Goal: Information Seeking & Learning: Learn about a topic

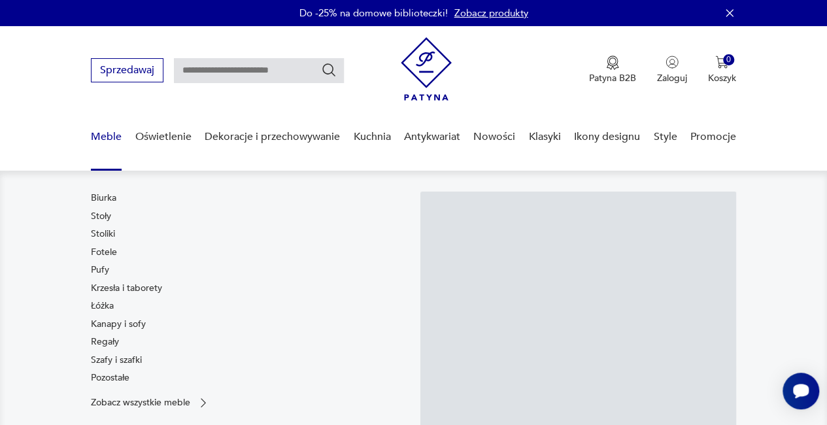
click at [107, 138] on link "Meble" at bounding box center [106, 137] width 31 height 50
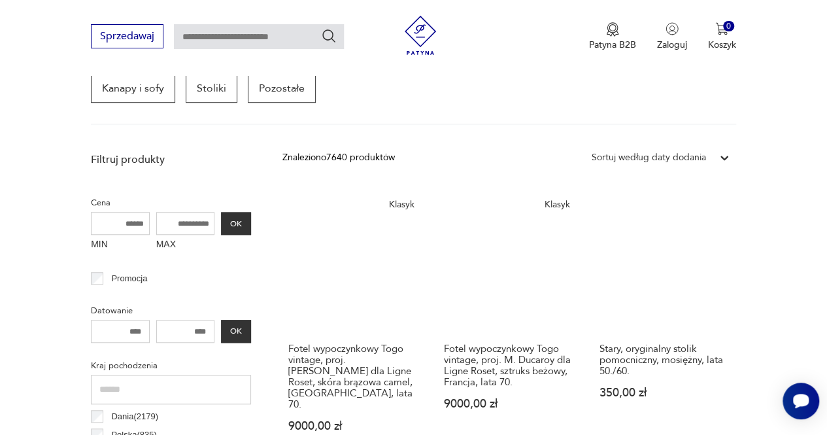
scroll to position [344, 0]
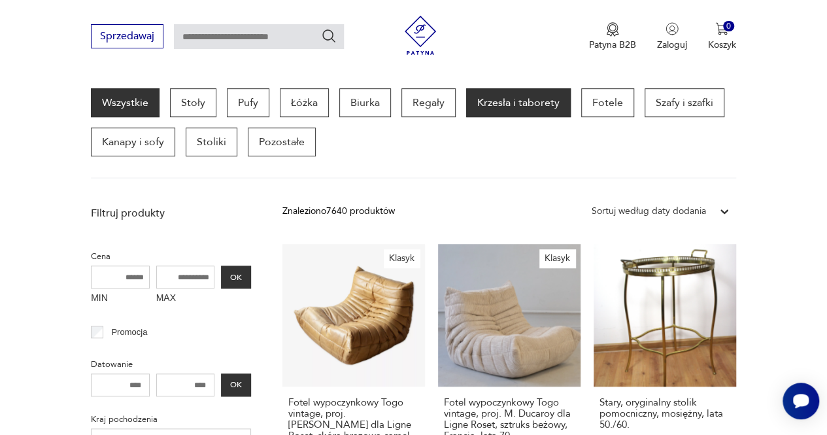
click at [514, 103] on p "Krzesła i taborety" at bounding box center [518, 102] width 105 height 29
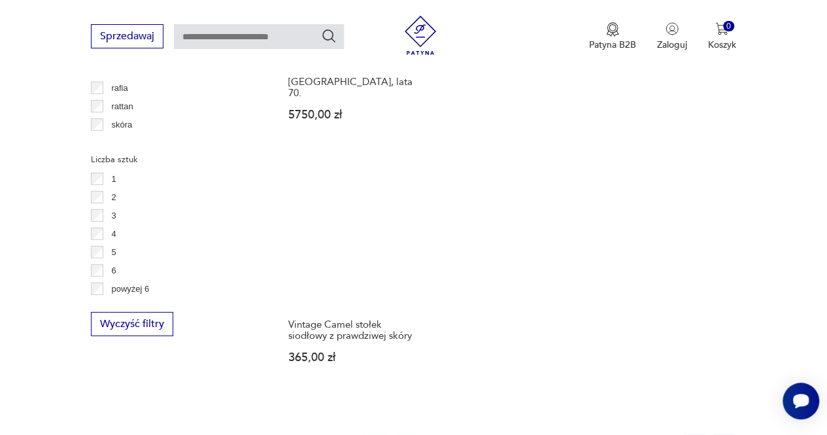
scroll to position [1849, 0]
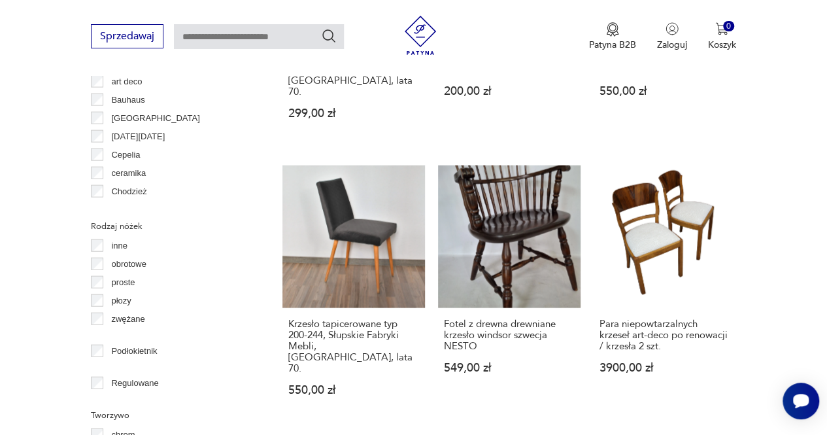
click at [137, 83] on p "art deco" at bounding box center [126, 81] width 31 height 14
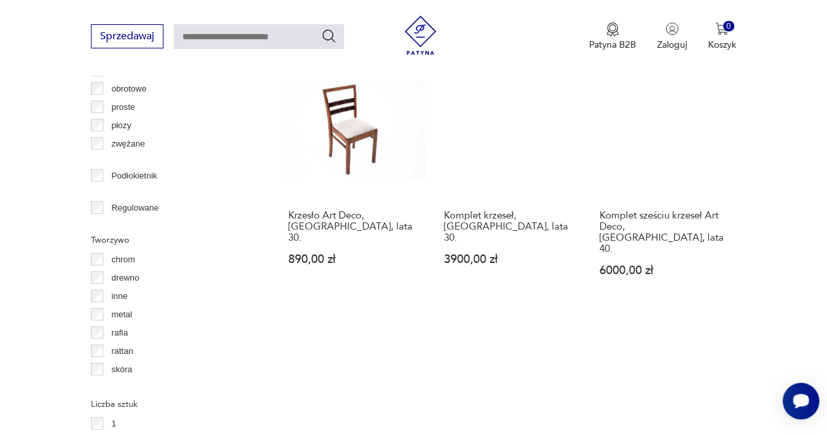
scroll to position [1787, 0]
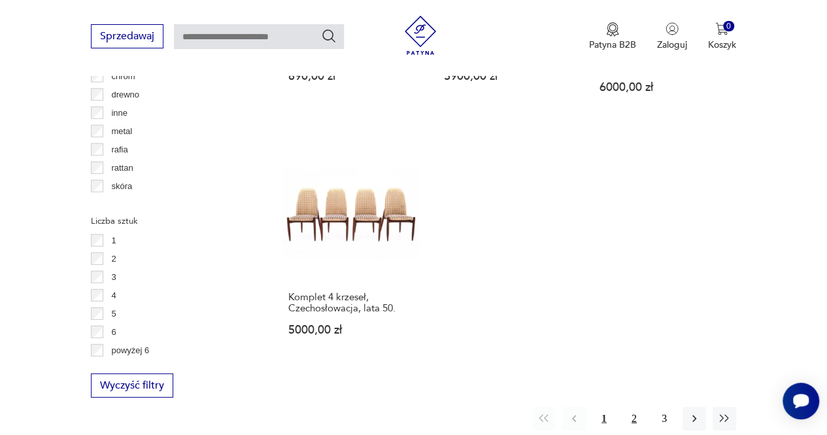
click at [627, 406] on button "2" at bounding box center [634, 418] width 24 height 24
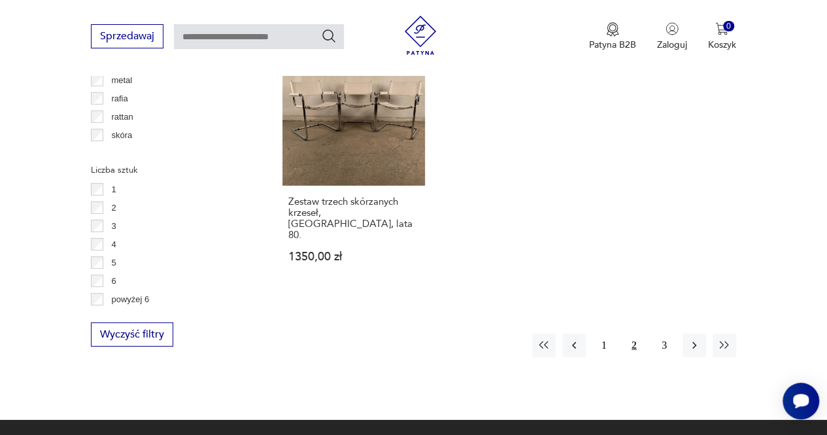
scroll to position [1843, 0]
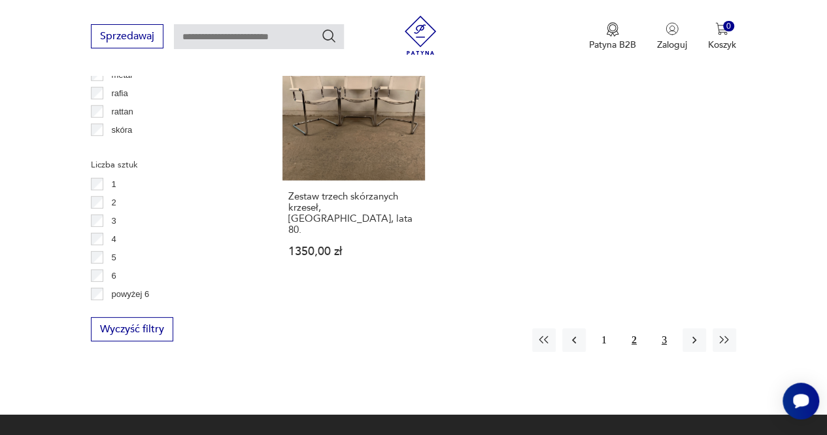
click at [669, 328] on button "3" at bounding box center [664, 340] width 24 height 24
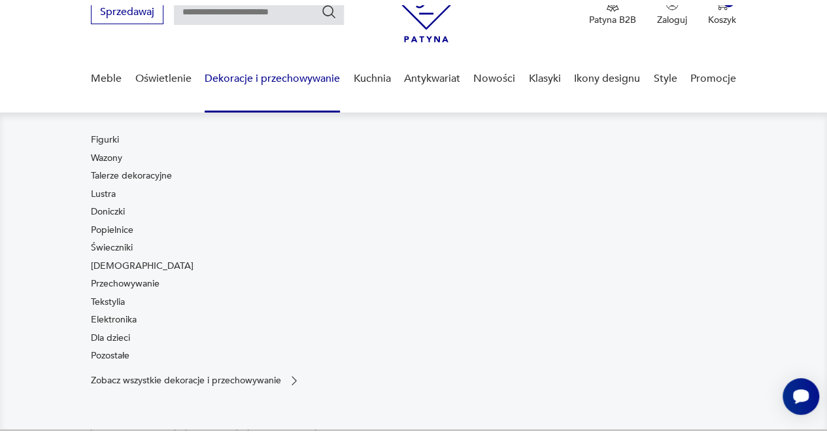
scroll to position [64, 0]
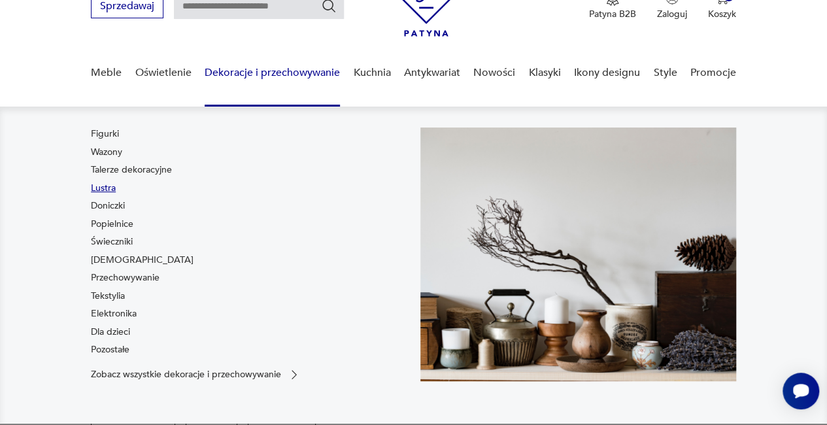
click at [108, 186] on link "Lustra" at bounding box center [103, 188] width 25 height 13
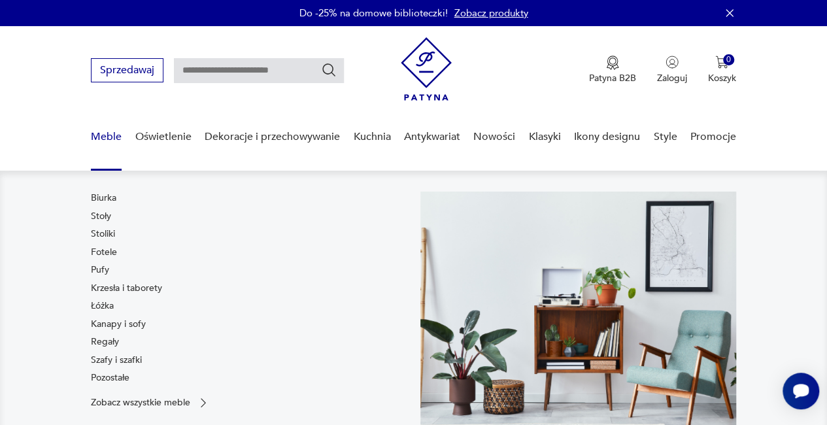
click at [102, 127] on link "Meble" at bounding box center [106, 137] width 31 height 50
click at [110, 343] on link "Regały" at bounding box center [105, 341] width 28 height 13
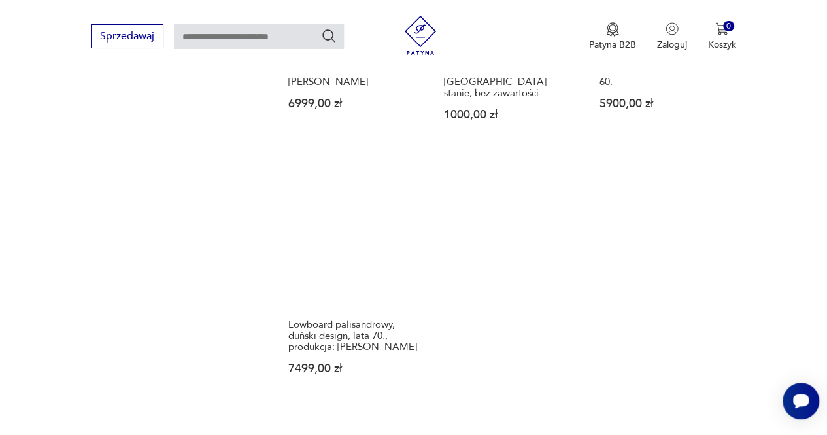
scroll to position [1983, 0]
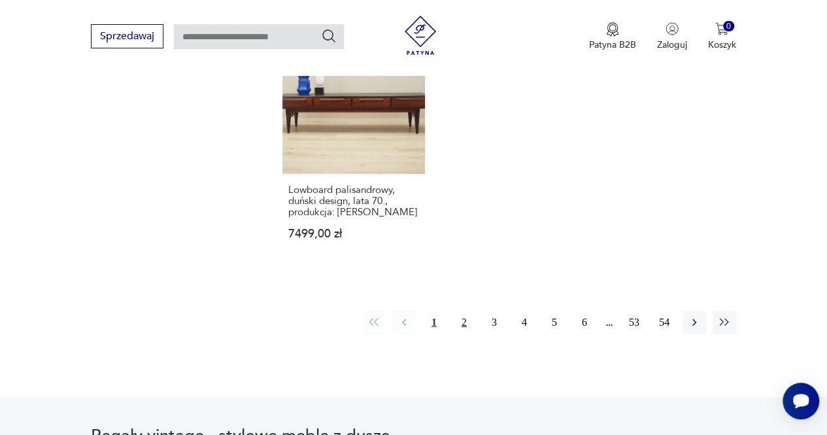
click at [463, 310] on button "2" at bounding box center [464, 322] width 24 height 24
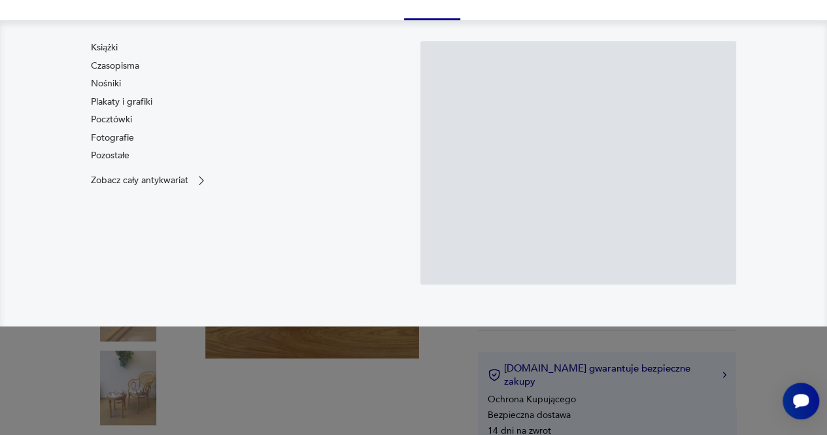
scroll to position [161, 0]
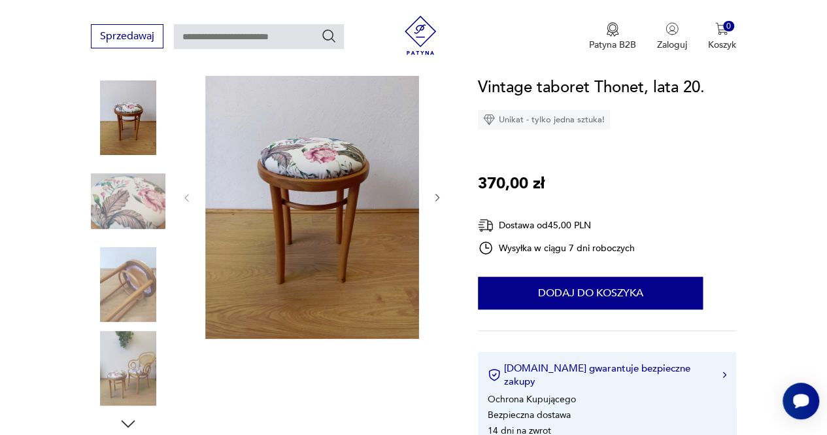
click at [440, 188] on div at bounding box center [311, 197] width 261 height 287
click at [439, 188] on div at bounding box center [311, 197] width 261 height 287
click at [431, 197] on div at bounding box center [311, 197] width 261 height 287
click at [435, 196] on icon "button" at bounding box center [437, 197] width 10 height 10
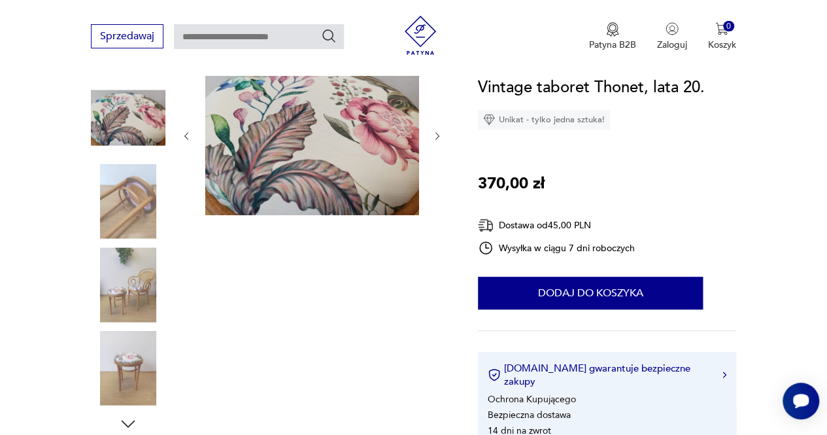
click at [437, 126] on div at bounding box center [311, 135] width 261 height 163
click at [433, 138] on icon "button" at bounding box center [437, 136] width 10 height 10
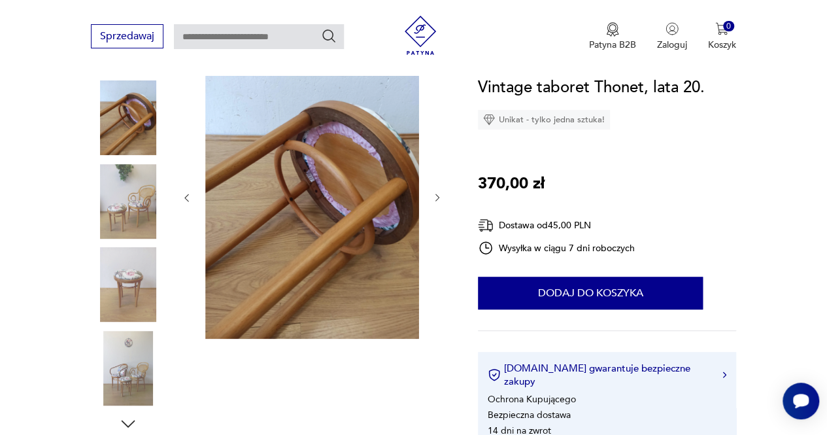
click at [438, 198] on icon "button" at bounding box center [437, 197] width 4 height 7
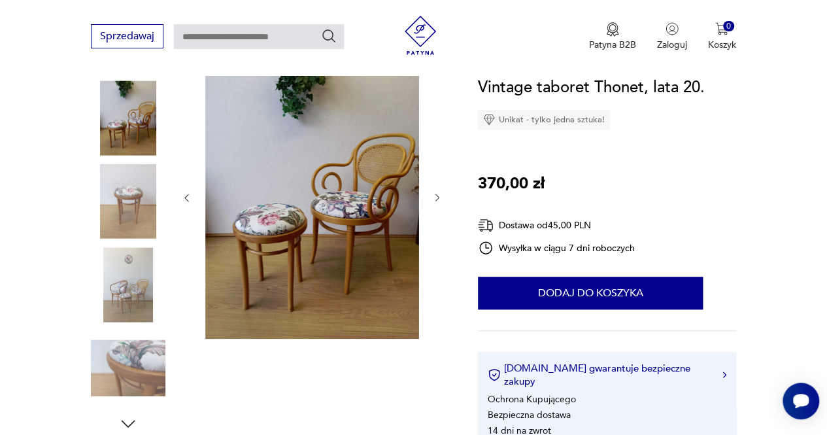
click at [437, 193] on icon "button" at bounding box center [437, 197] width 10 height 10
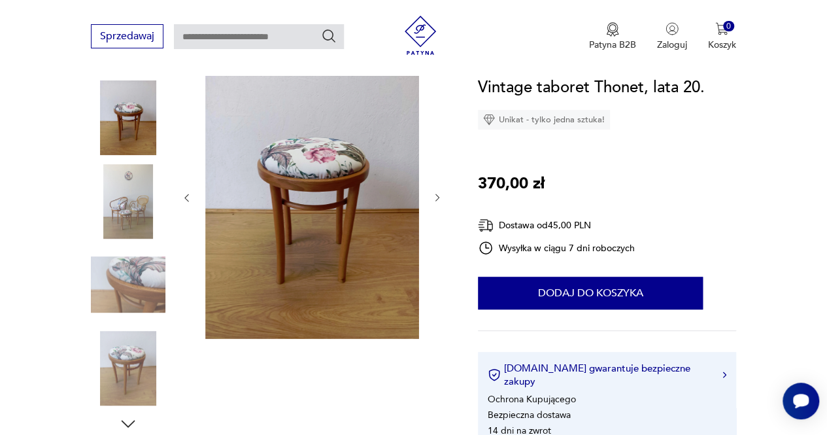
click at [437, 193] on icon "button" at bounding box center [437, 197] width 10 height 10
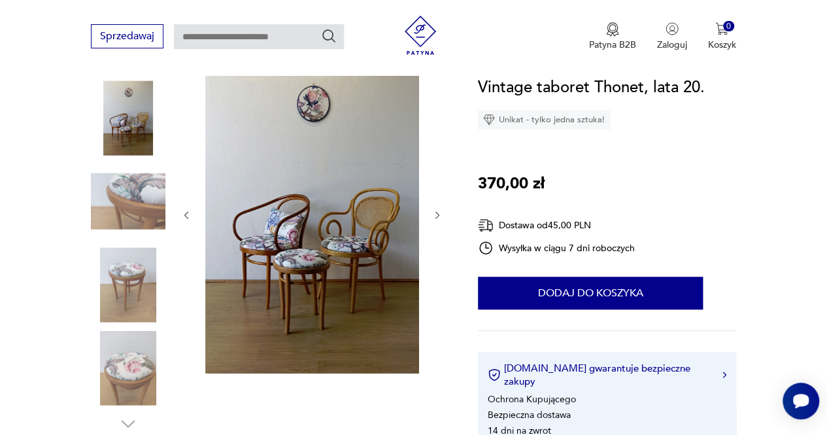
click at [437, 193] on div at bounding box center [311, 215] width 261 height 322
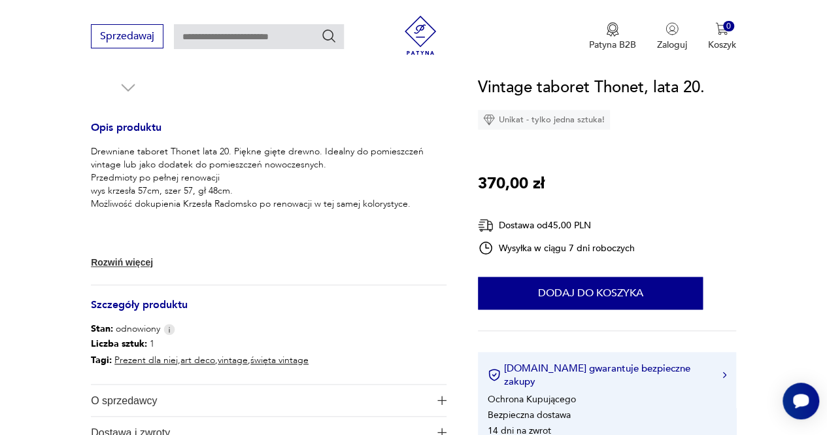
scroll to position [500, 0]
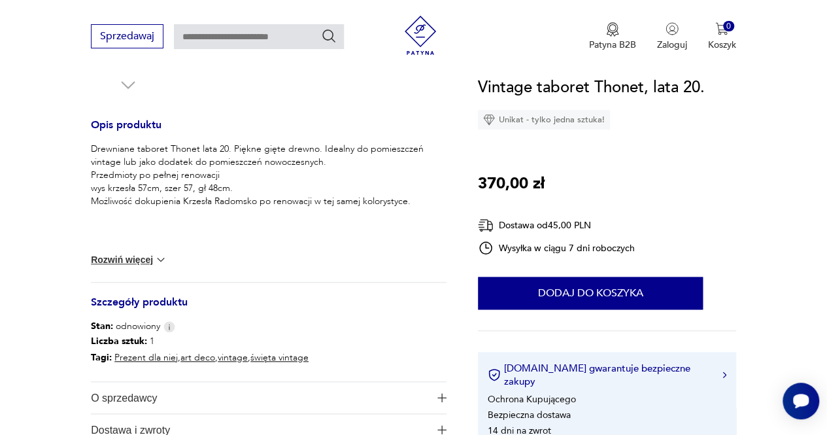
click at [141, 253] on button "Rozwiń więcej" at bounding box center [129, 259] width 76 height 13
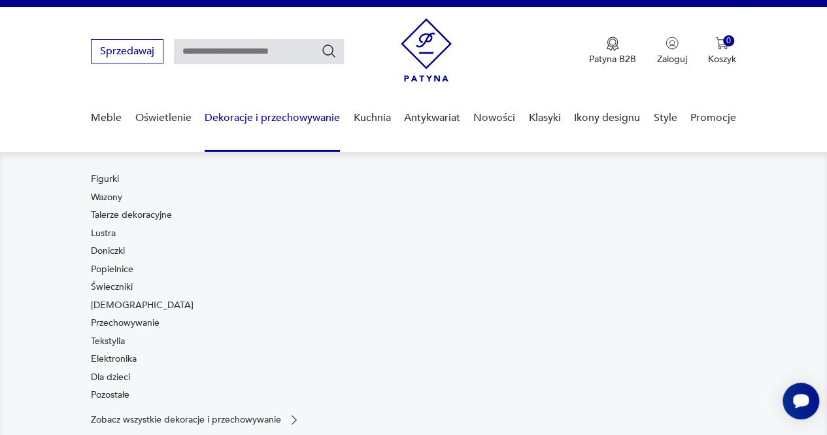
scroll to position [0, 0]
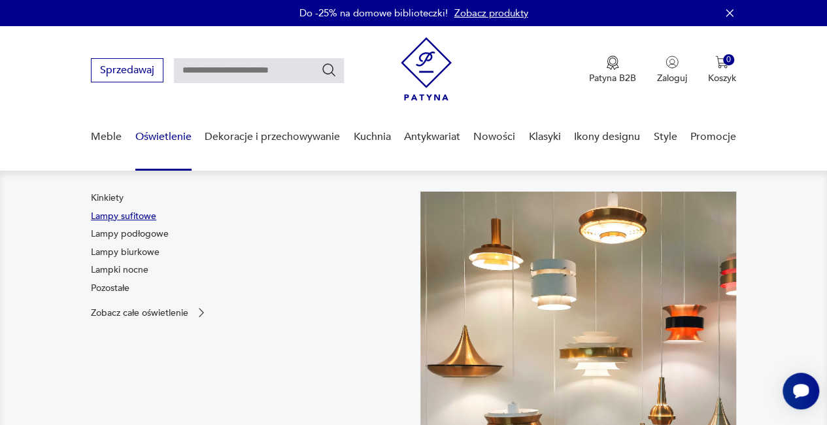
click at [131, 215] on link "Lampy sufitowe" at bounding box center [123, 216] width 65 height 13
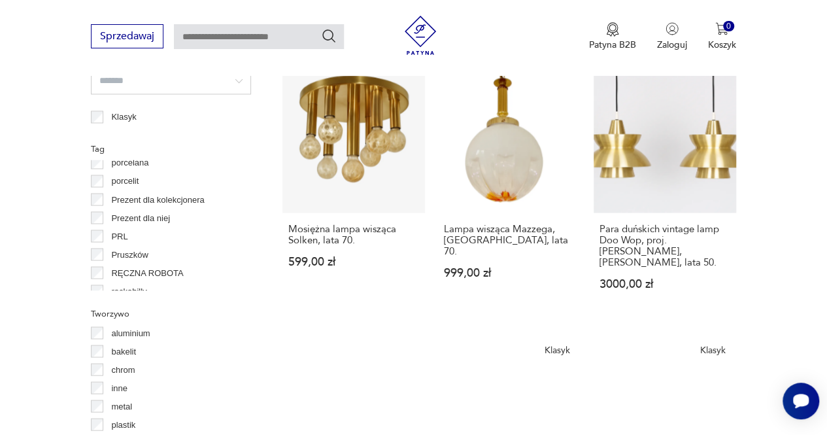
scroll to position [712, 0]
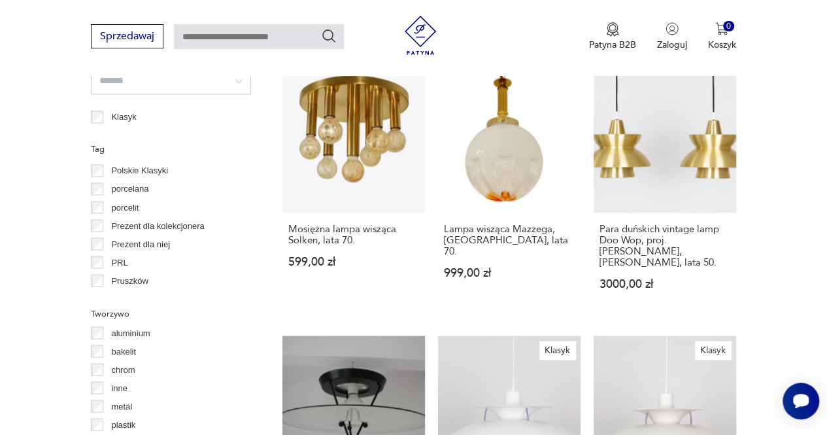
click at [140, 184] on p "porcelana" at bounding box center [129, 189] width 37 height 14
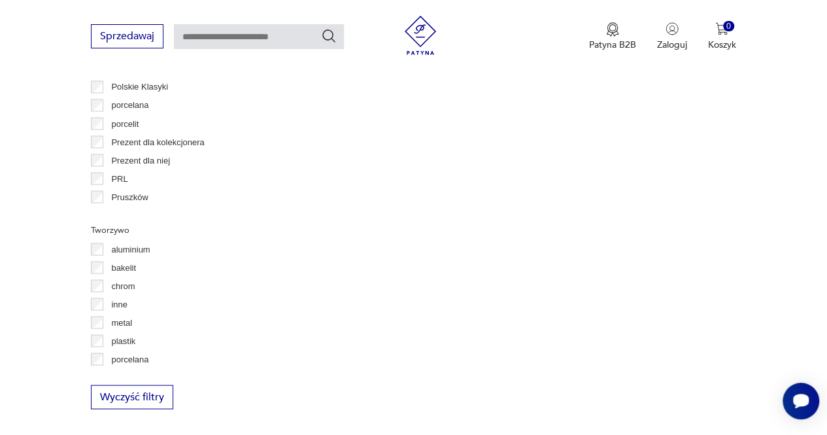
scroll to position [1123, 0]
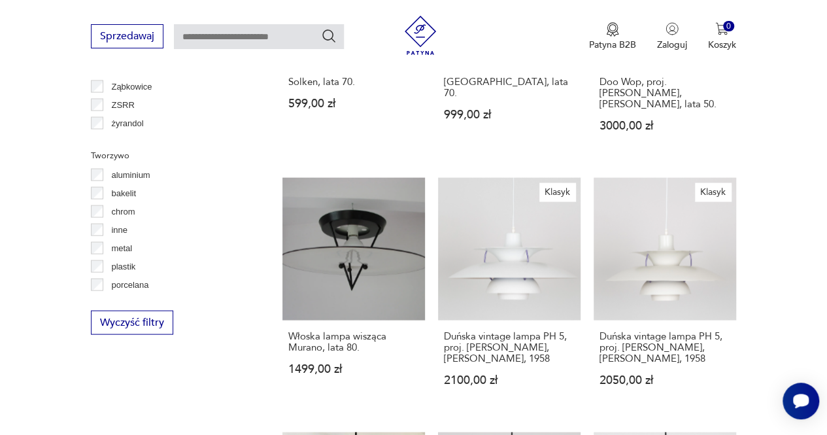
scroll to position [34, 0]
click at [127, 271] on p "porcelit" at bounding box center [124, 268] width 27 height 14
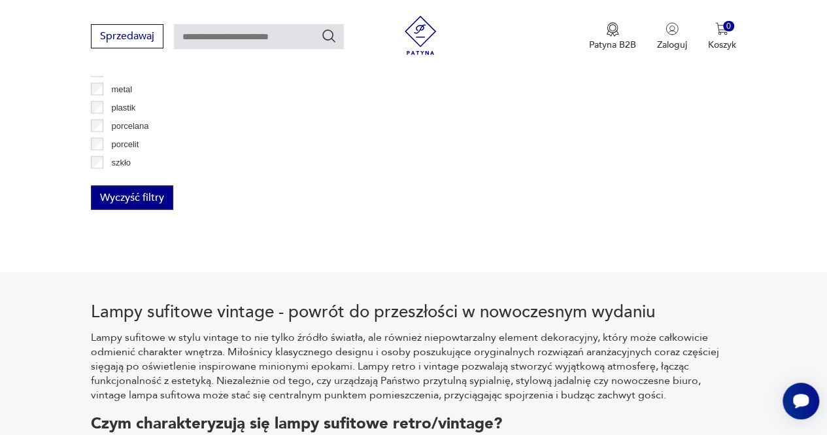
scroll to position [1319, 0]
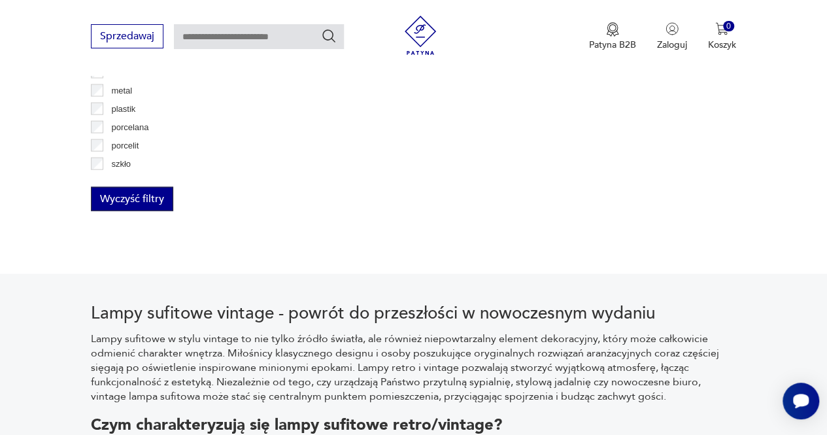
click at [132, 201] on button "Wyczyść filtry" at bounding box center [132, 199] width 82 height 24
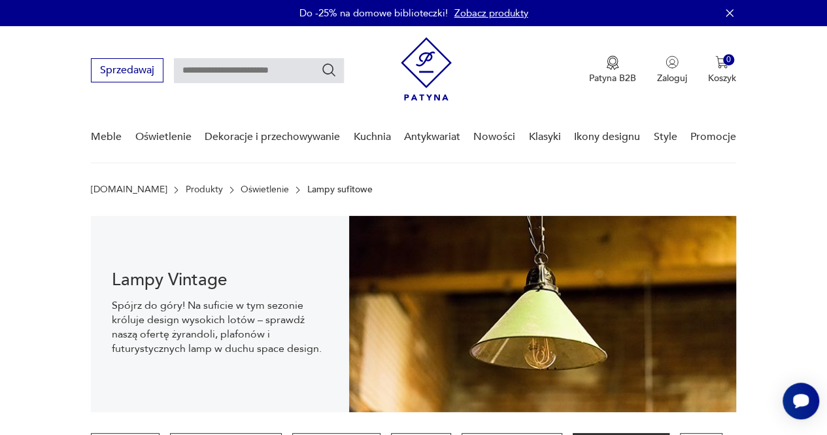
click at [255, 73] on input "text" at bounding box center [259, 70] width 170 height 25
type input "**********"
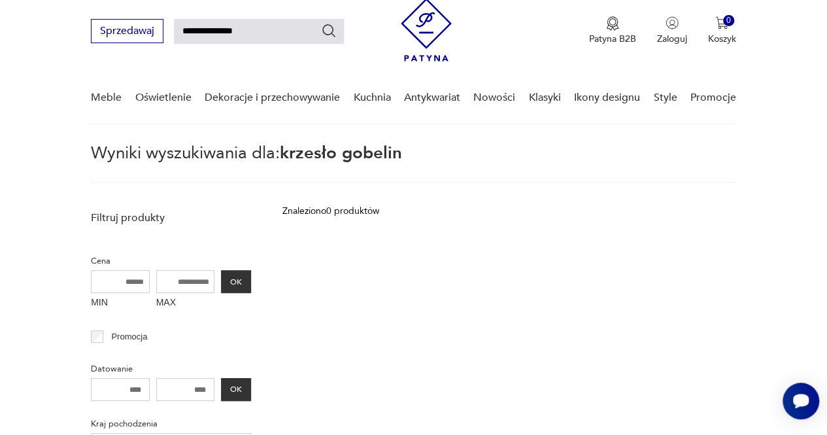
scroll to position [37, 0]
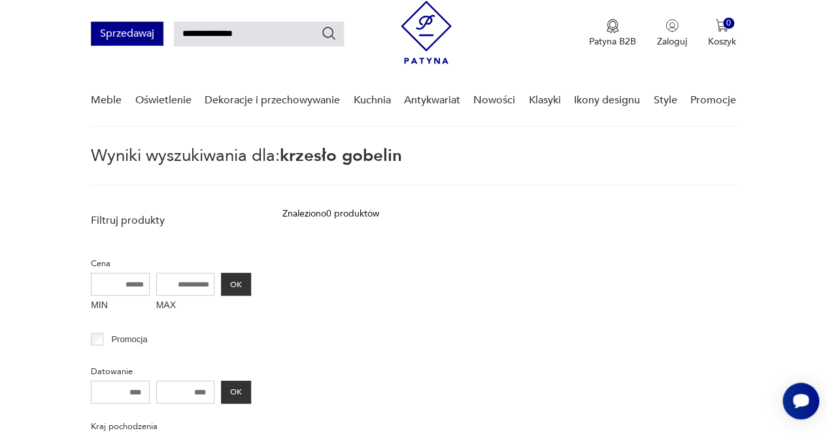
drag, startPoint x: 212, startPoint y: 37, endPoint x: 162, endPoint y: 31, distance: 49.9
click at [162, 31] on div "**********" at bounding box center [217, 34] width 253 height 24
type input "*******"
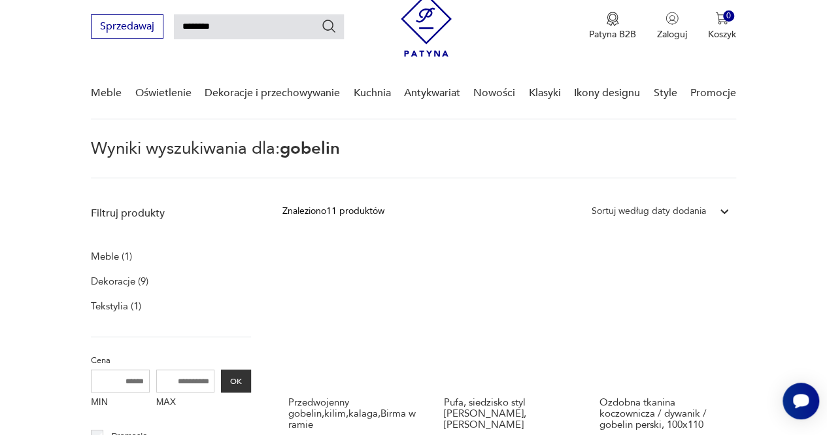
scroll to position [43, 0]
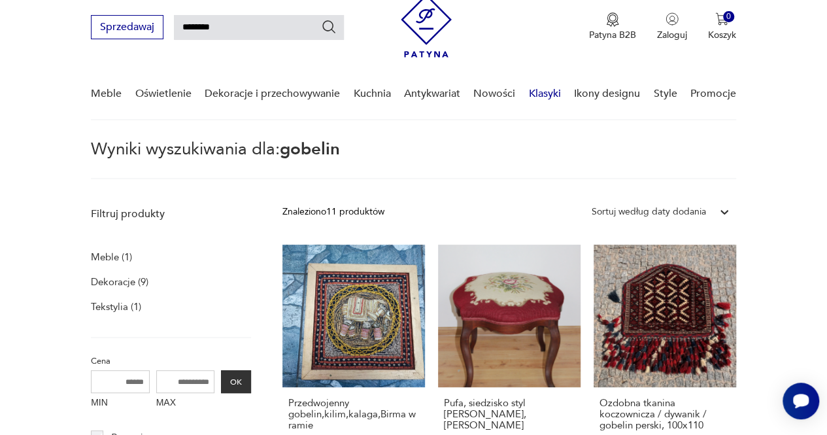
click at [535, 93] on link "Klasyki" at bounding box center [545, 94] width 32 height 50
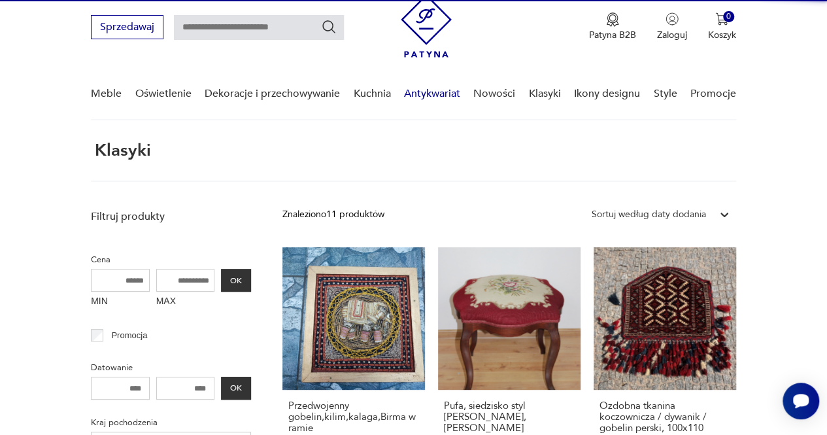
scroll to position [47, 0]
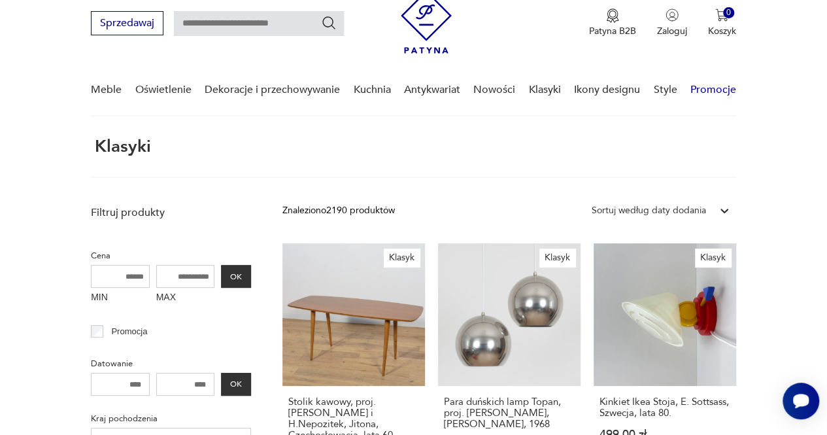
click at [724, 88] on link "Promocje" at bounding box center [713, 90] width 46 height 50
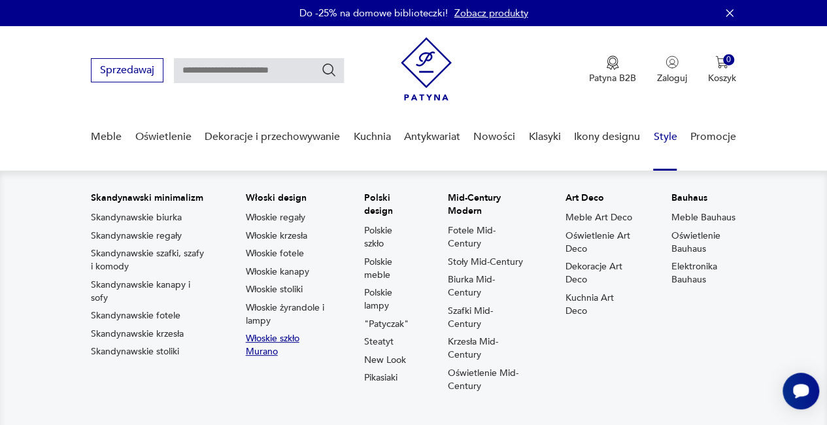
click at [286, 352] on link "Włoskie szkło Murano" at bounding box center [286, 345] width 80 height 26
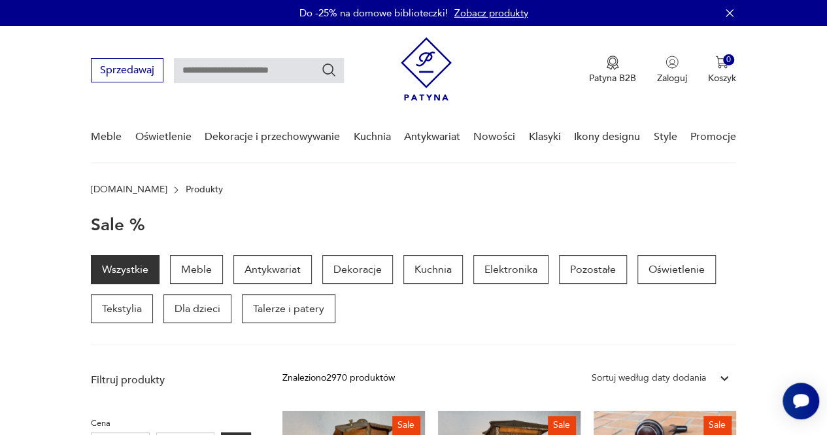
type input "******"
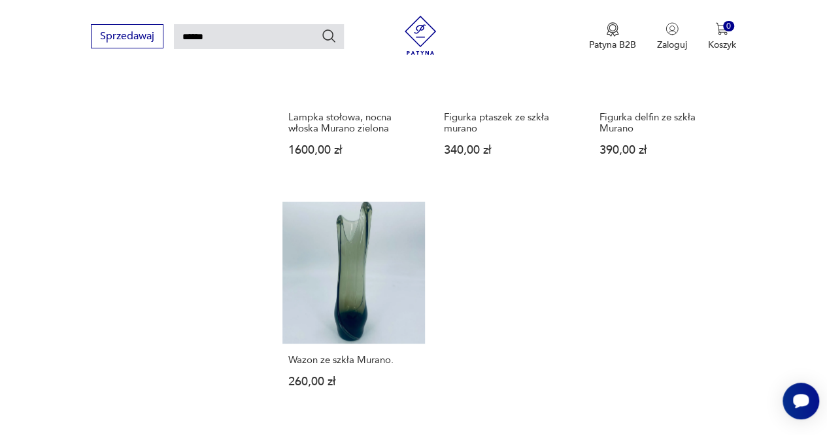
scroll to position [1334, 0]
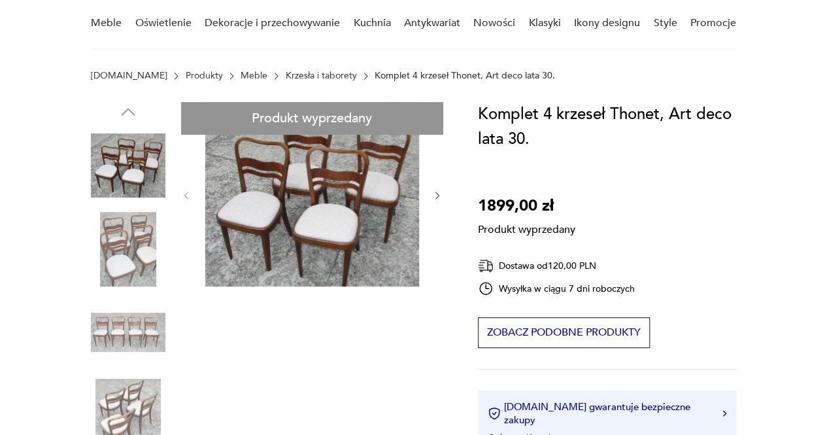
scroll to position [115, 0]
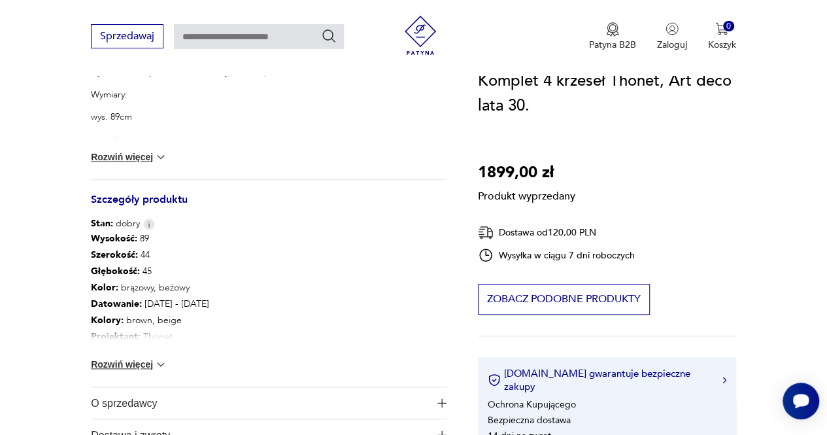
scroll to position [718, 0]
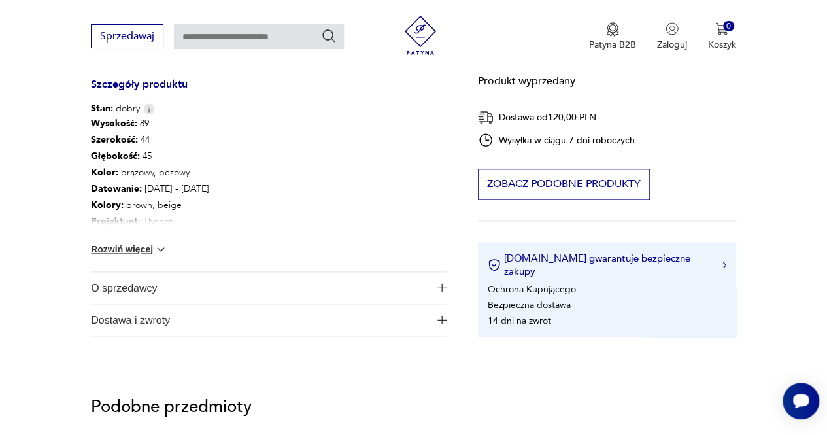
click at [123, 244] on button "Rozwiń więcej" at bounding box center [129, 248] width 76 height 13
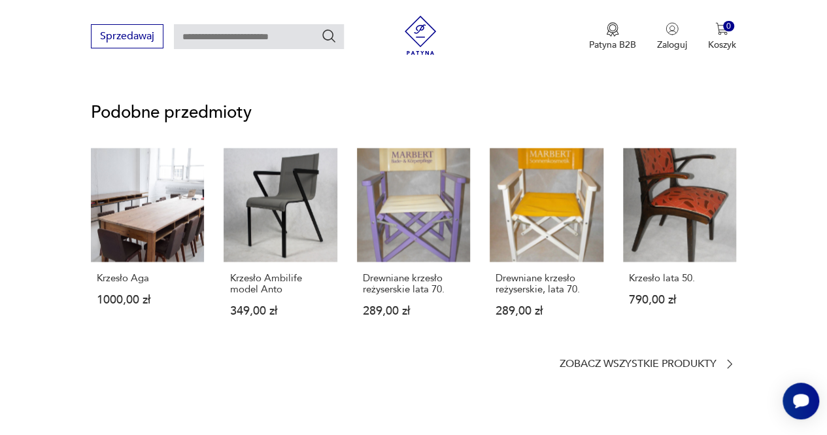
scroll to position [1059, 0]
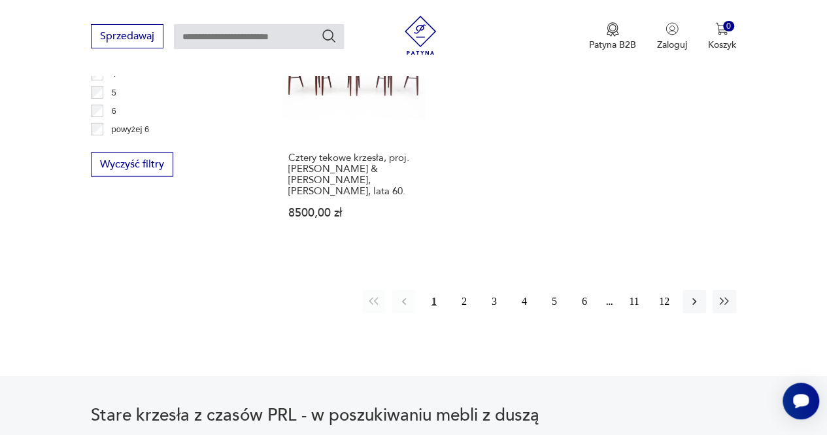
scroll to position [2009, 0]
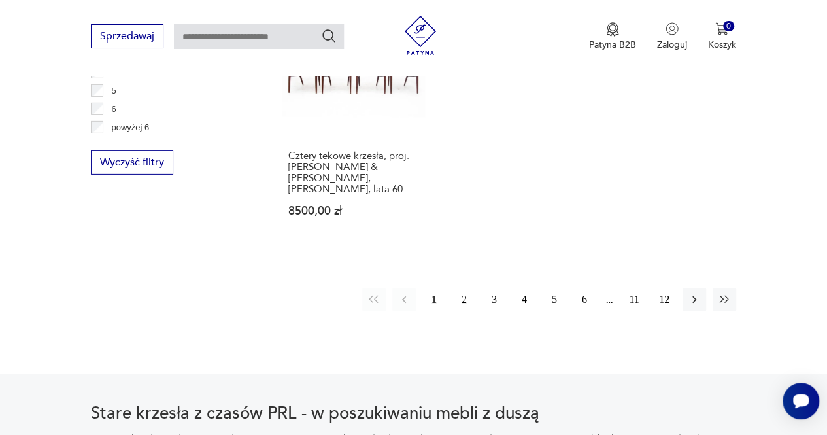
click at [465, 288] on button "2" at bounding box center [464, 300] width 24 height 24
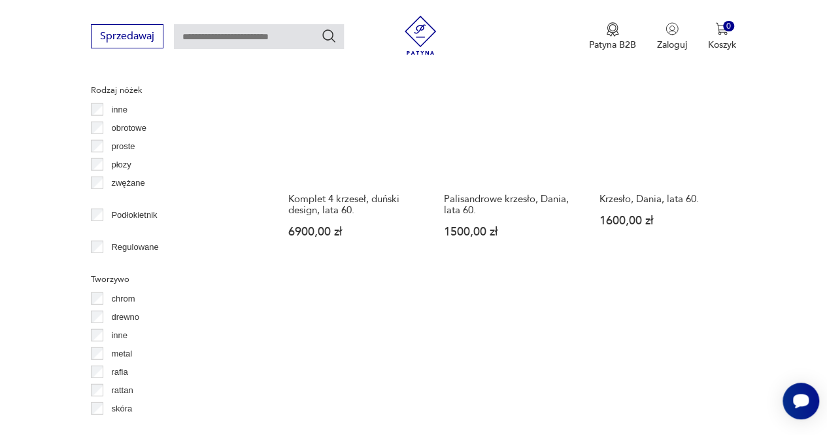
scroll to position [1751, 0]
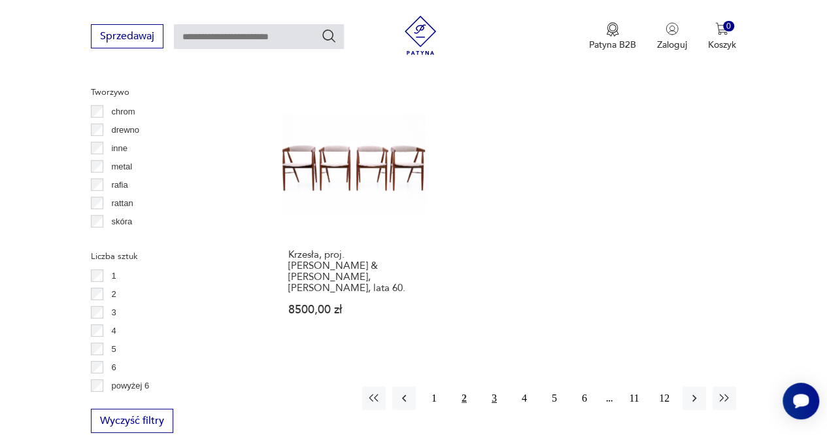
click at [490, 386] on button "3" at bounding box center [494, 398] width 24 height 24
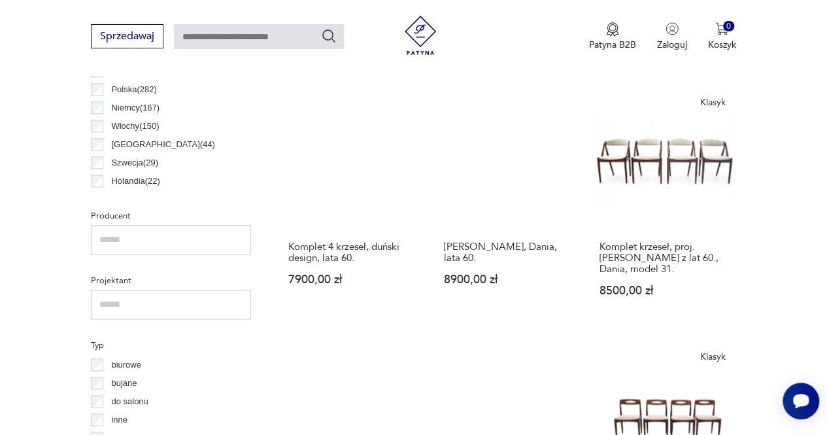
scroll to position [346, 0]
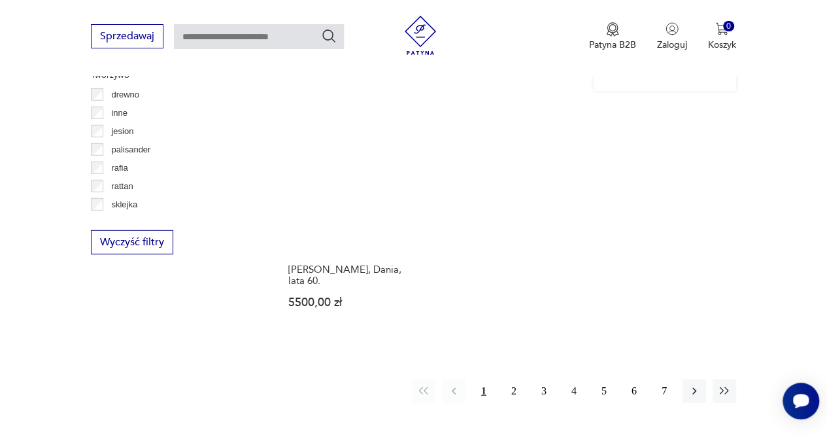
scroll to position [1747, 0]
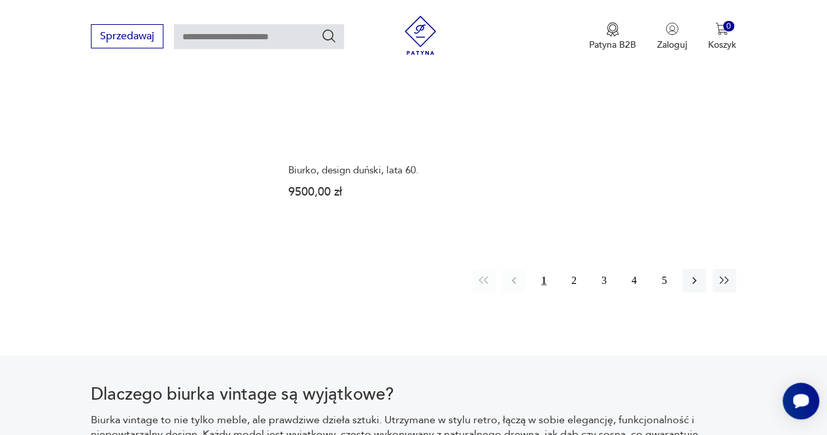
scroll to position [1938, 0]
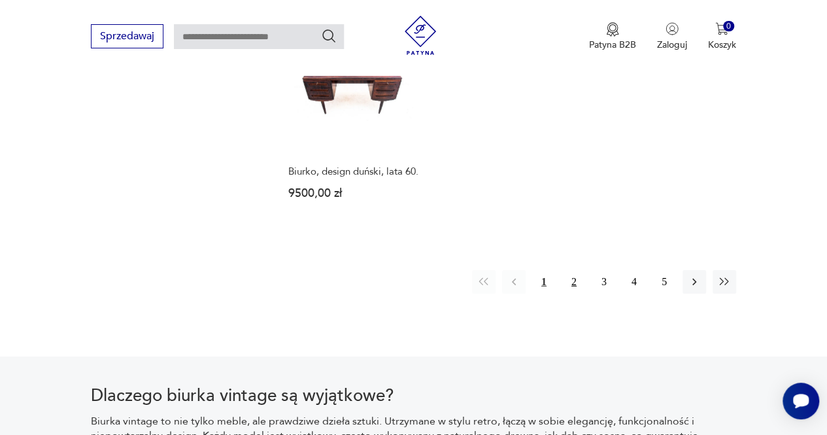
click at [570, 270] on button "2" at bounding box center [574, 282] width 24 height 24
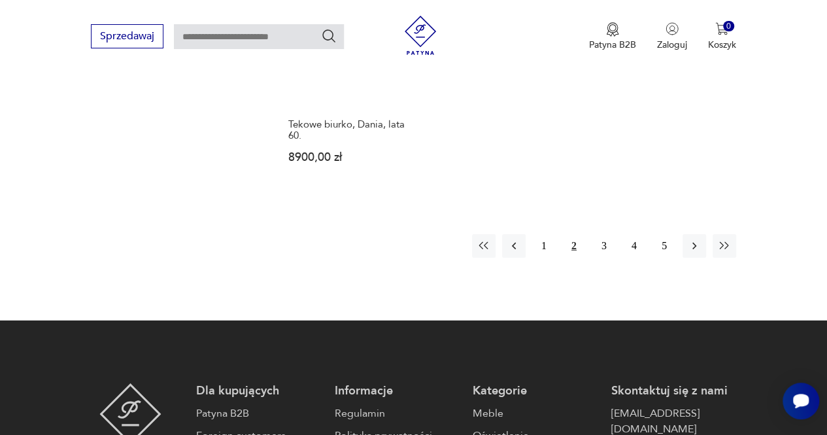
scroll to position [1940, 0]
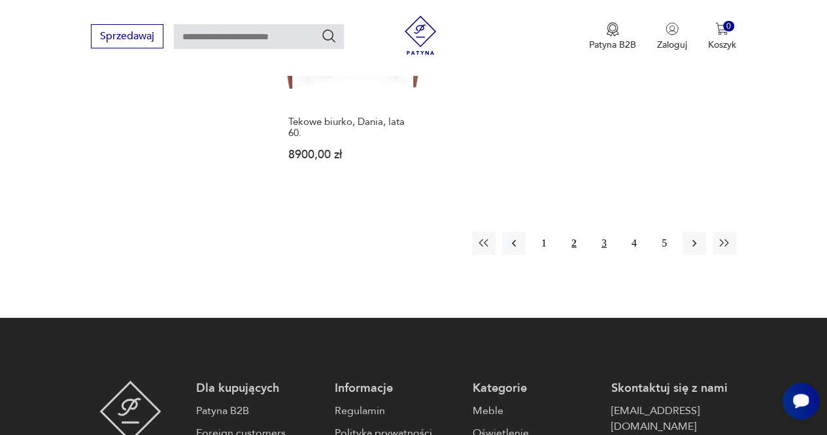
click at [601, 237] on button "3" at bounding box center [604, 243] width 24 height 24
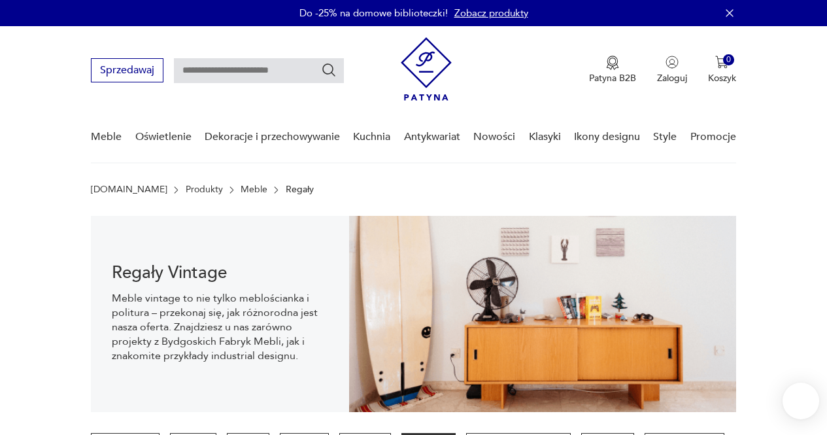
scroll to position [20, 0]
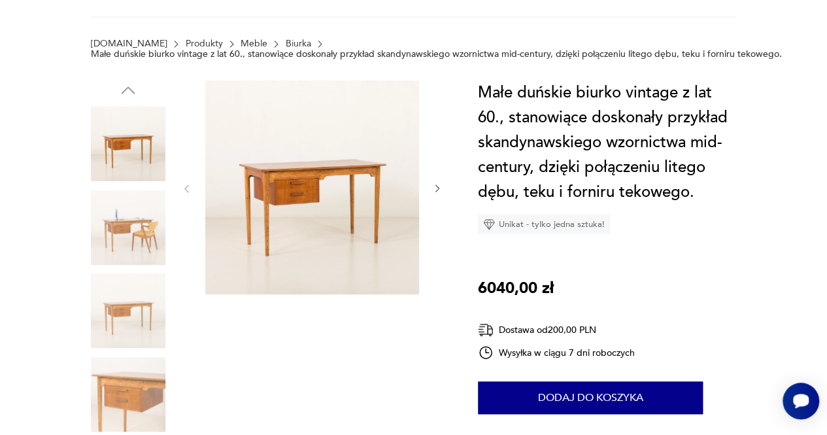
scroll to position [174, 0]
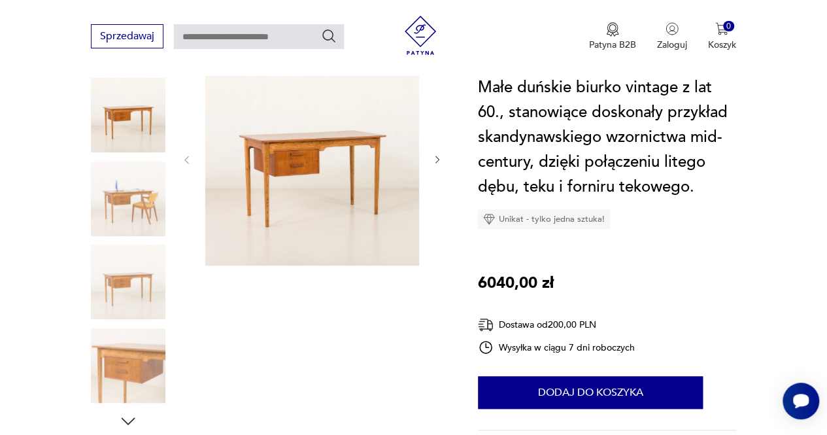
click at [140, 289] on img at bounding box center [128, 281] width 74 height 74
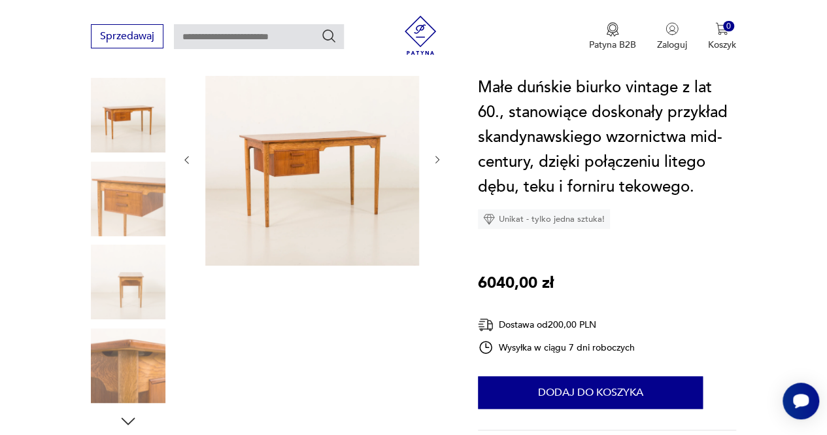
click at [133, 357] on img at bounding box center [128, 365] width 74 height 74
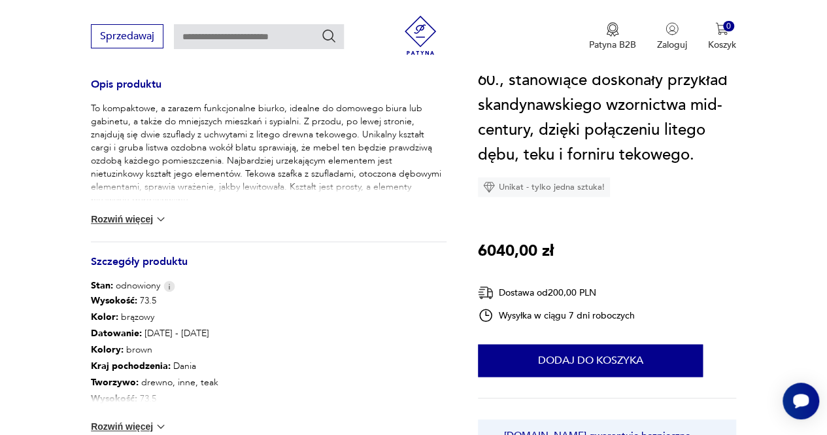
scroll to position [643, 0]
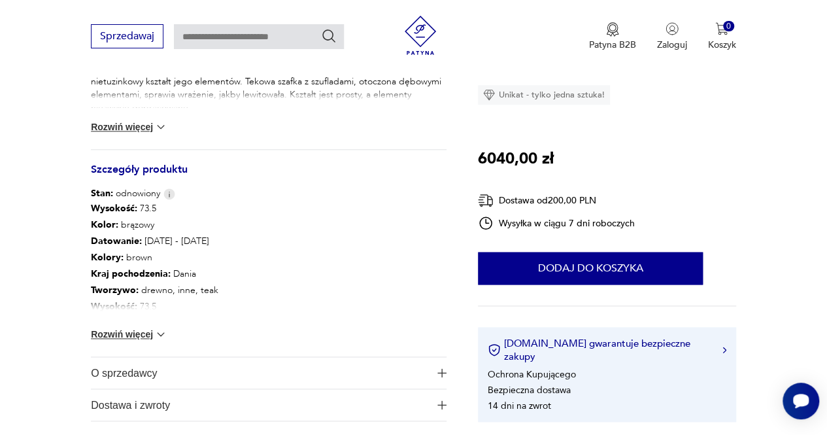
drag, startPoint x: 155, startPoint y: 313, endPoint x: 157, endPoint y: 333, distance: 19.8
click at [157, 333] on div "Wysokość : 73.5 Kolor: brązowy Datowanie : [DATE] - [DATE] Kolory : brown Kraj …" at bounding box center [268, 278] width 355 height 156
click at [157, 333] on img at bounding box center [160, 333] width 13 height 13
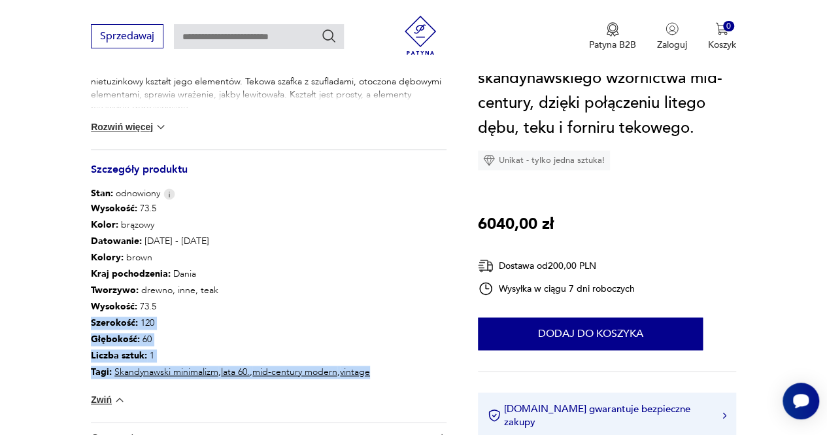
click at [180, 331] on p "Głębokość : 60" at bounding box center [230, 339] width 279 height 16
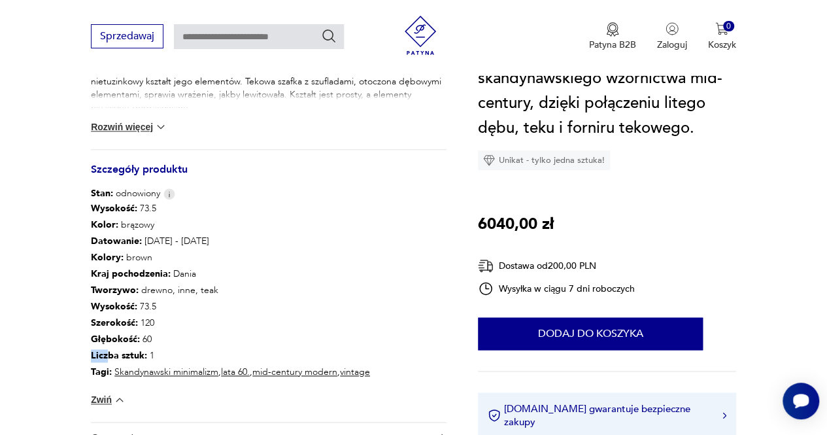
drag, startPoint x: 153, startPoint y: 342, endPoint x: 67, endPoint y: 352, distance: 86.9
click at [67, 352] on section "Opis produktu To kompaktowe, a zarazem funkcjonalne biurko, idealne do domowego…" at bounding box center [413, 50] width 827 height 934
click at [86, 337] on section "Opis produktu To kompaktowe, a zarazem funkcjonalne biurko, idealne do domowego…" at bounding box center [413, 50] width 827 height 934
drag, startPoint x: 86, startPoint y: 337, endPoint x: 145, endPoint y: 339, distance: 58.8
click at [145, 339] on section "Opis produktu To kompaktowe, a zarazem funkcjonalne biurko, idealne do domowego…" at bounding box center [413, 50] width 827 height 934
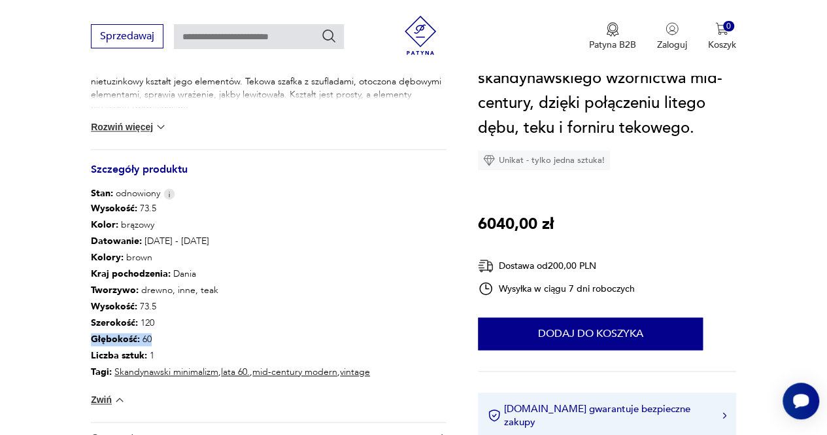
click at [145, 339] on p "Głębokość : 60" at bounding box center [230, 339] width 279 height 16
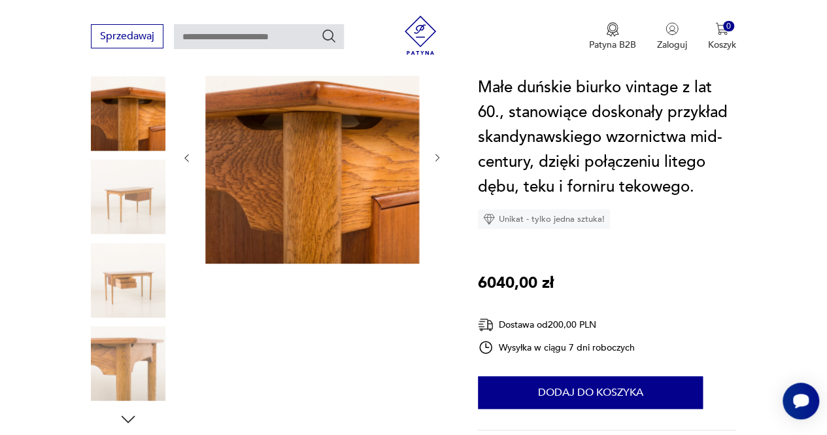
scroll to position [176, 0]
click at [137, 288] on img at bounding box center [128, 280] width 74 height 74
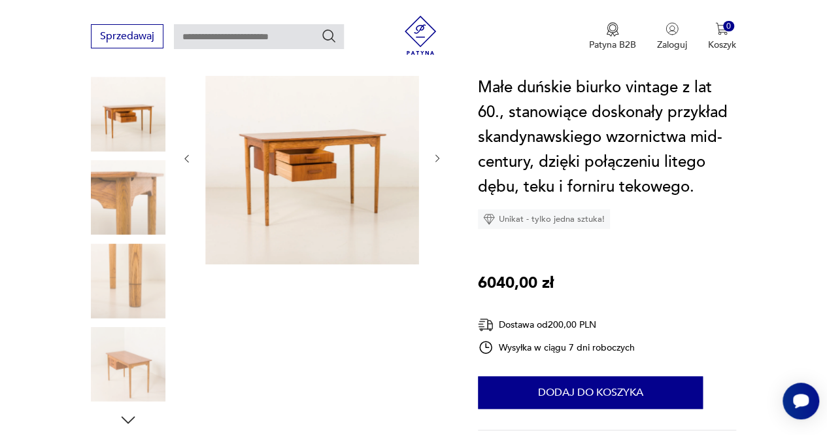
click at [137, 367] on img at bounding box center [128, 364] width 74 height 74
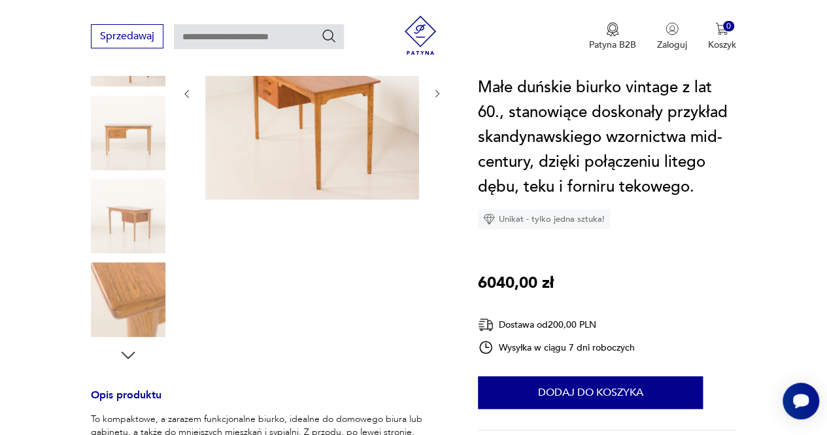
scroll to position [241, 0]
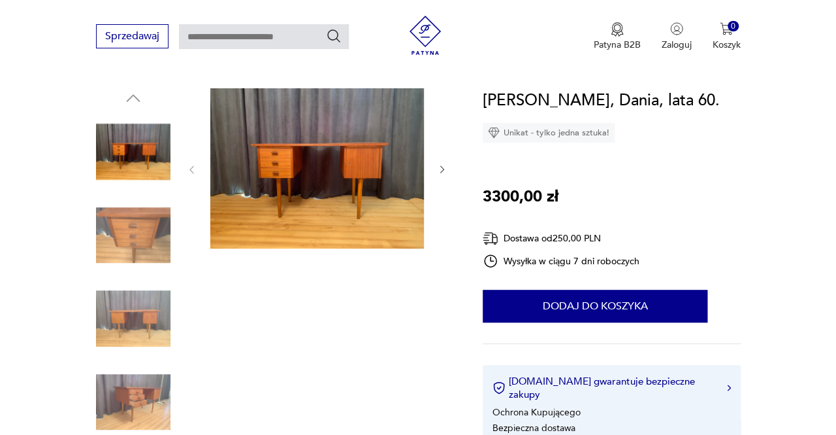
scroll to position [128, 0]
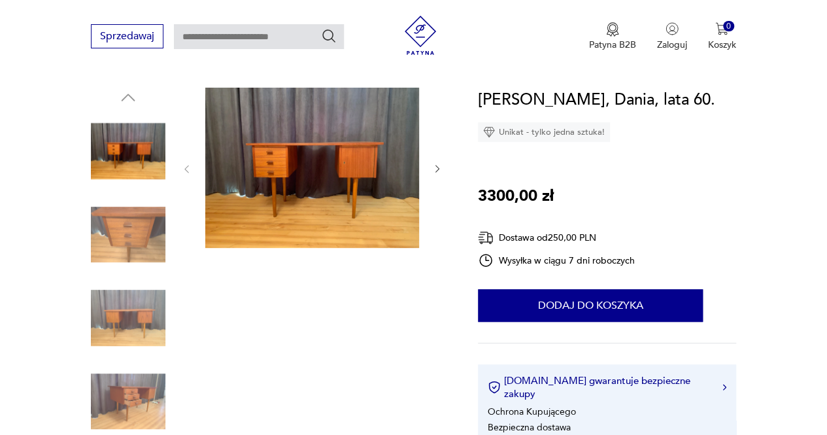
click at [298, 164] on img at bounding box center [312, 168] width 214 height 160
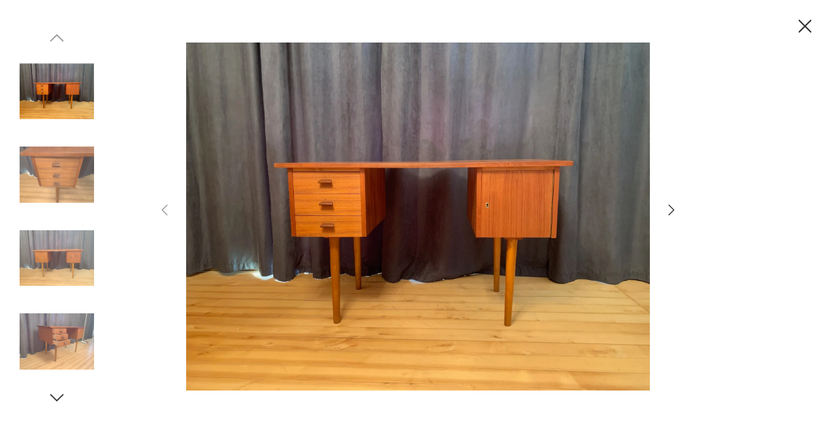
click at [661, 201] on div at bounding box center [418, 217] width 523 height 350
click at [669, 208] on icon "button" at bounding box center [672, 210] width 16 height 16
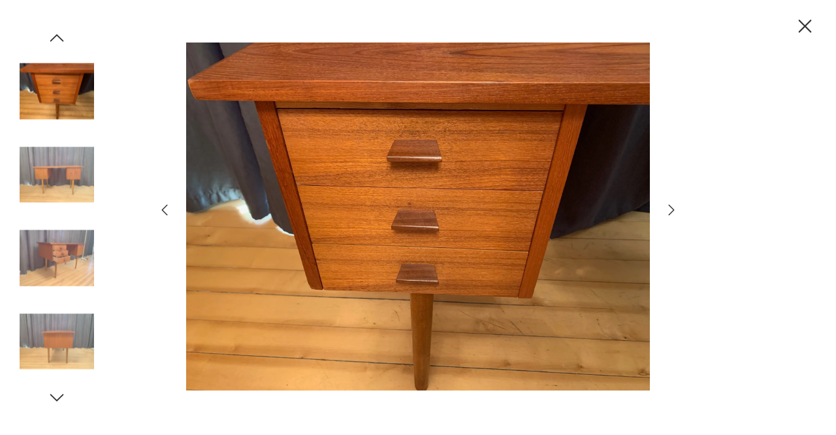
click at [669, 208] on icon "button" at bounding box center [672, 210] width 16 height 16
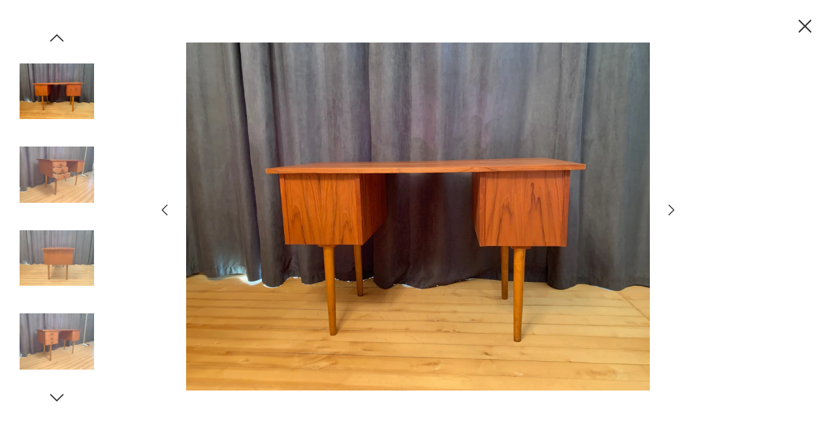
click at [669, 208] on icon "button" at bounding box center [672, 210] width 16 height 16
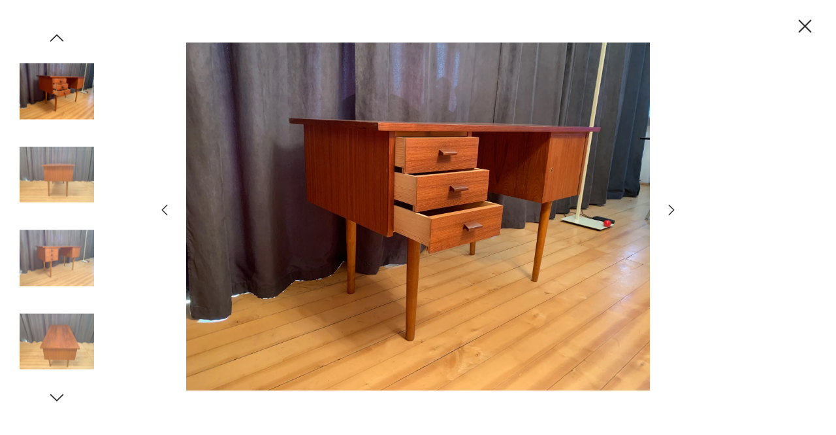
click at [669, 208] on icon "button" at bounding box center [672, 210] width 16 height 16
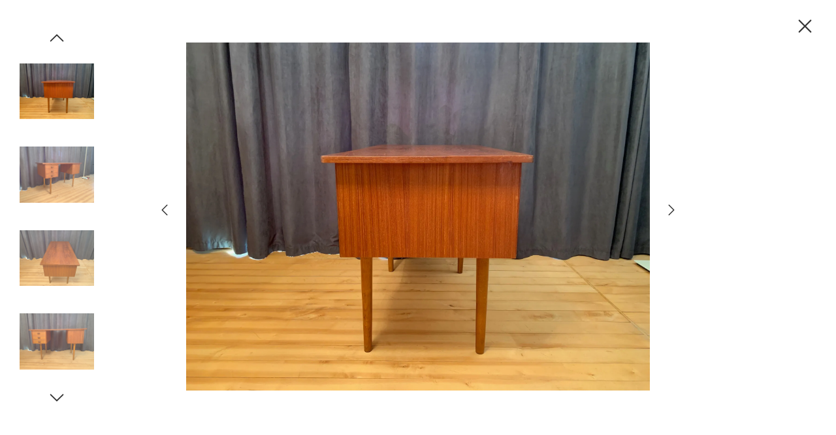
click at [669, 208] on icon "button" at bounding box center [672, 210] width 16 height 16
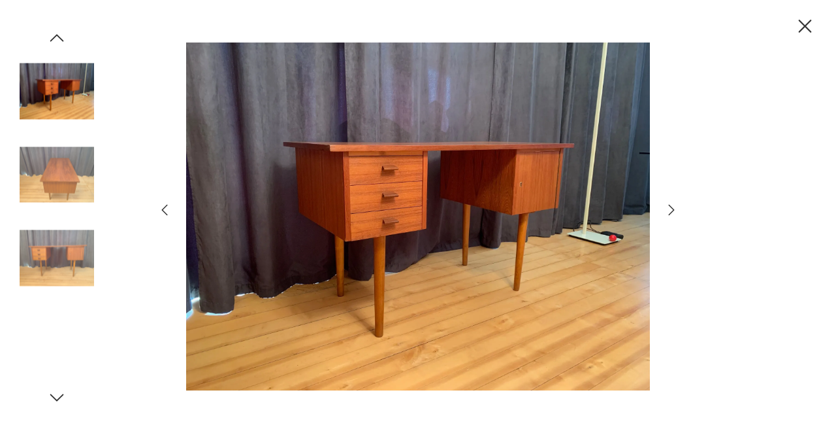
click at [669, 208] on icon "button" at bounding box center [672, 210] width 16 height 16
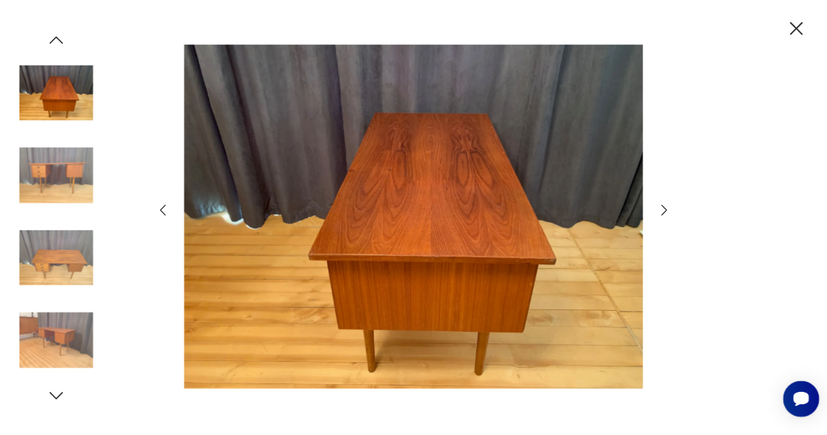
scroll to position [0, 0]
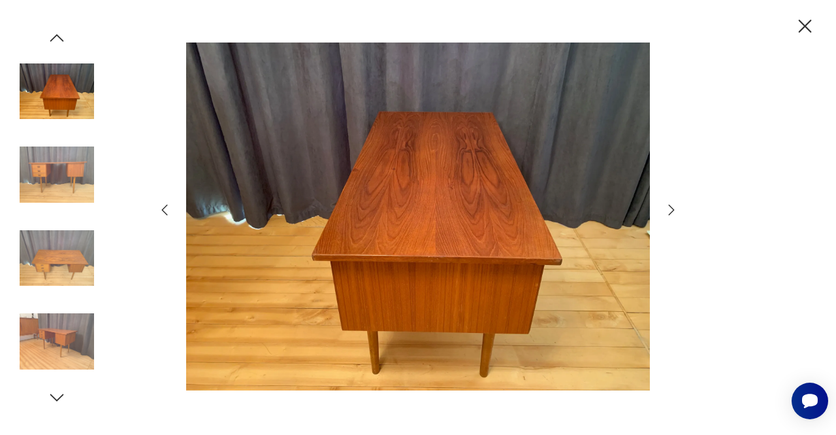
click at [669, 208] on icon "button" at bounding box center [672, 210] width 16 height 16
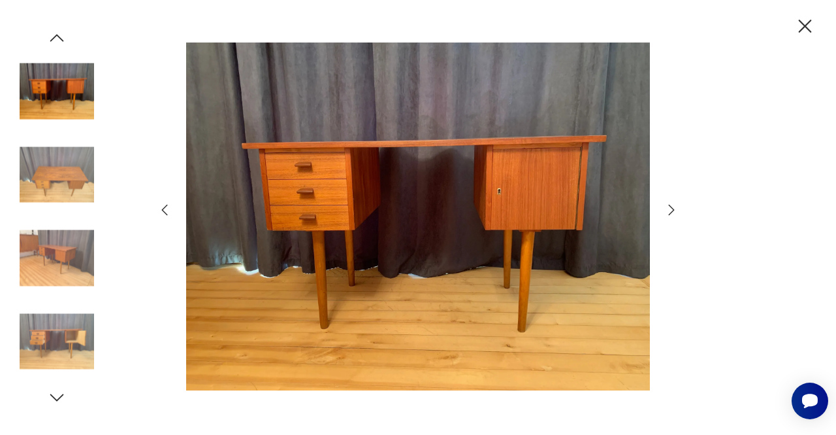
click at [669, 208] on icon "button" at bounding box center [672, 210] width 16 height 16
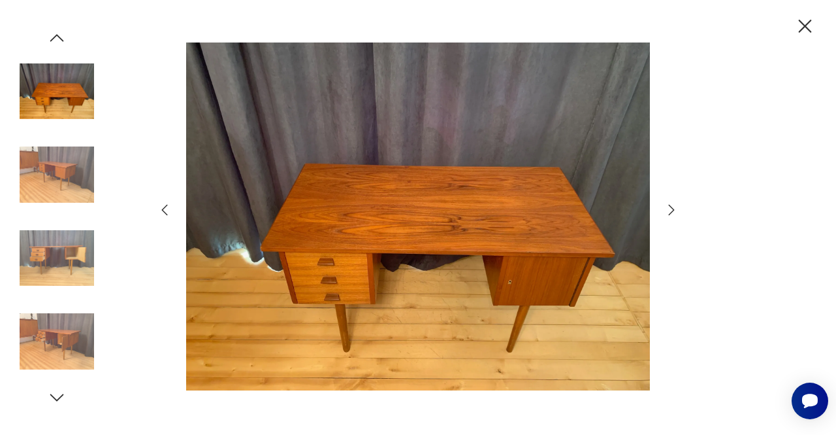
click at [802, 33] on icon "button" at bounding box center [805, 26] width 23 height 23
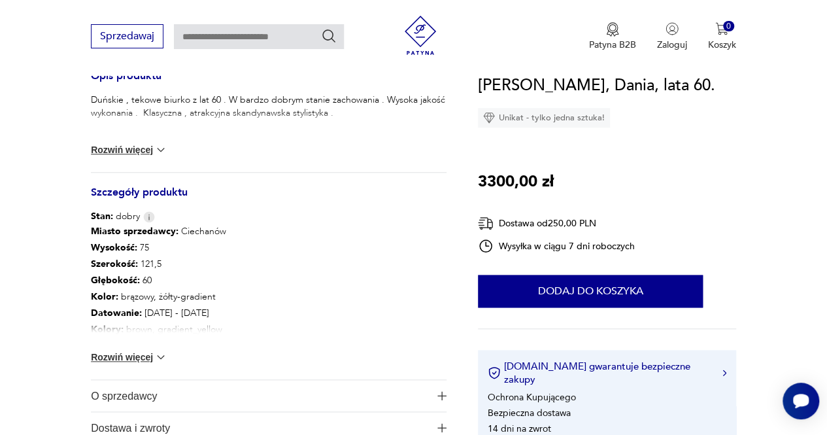
scroll to position [625, 0]
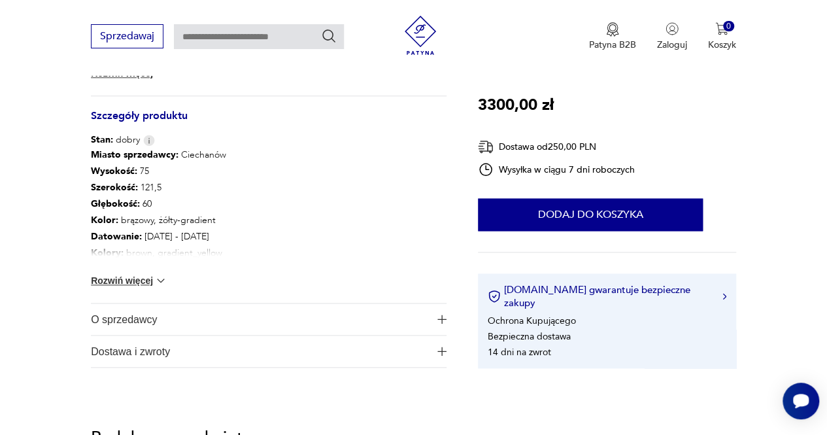
click at [147, 282] on button "Rozwiń więcej" at bounding box center [129, 280] width 76 height 13
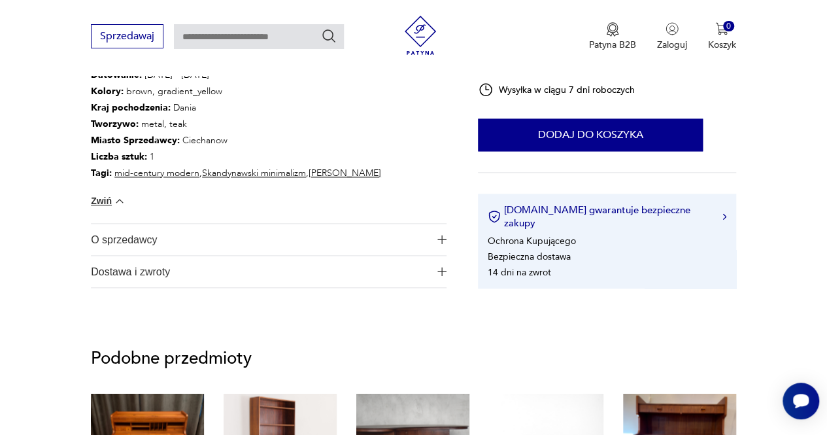
scroll to position [787, 0]
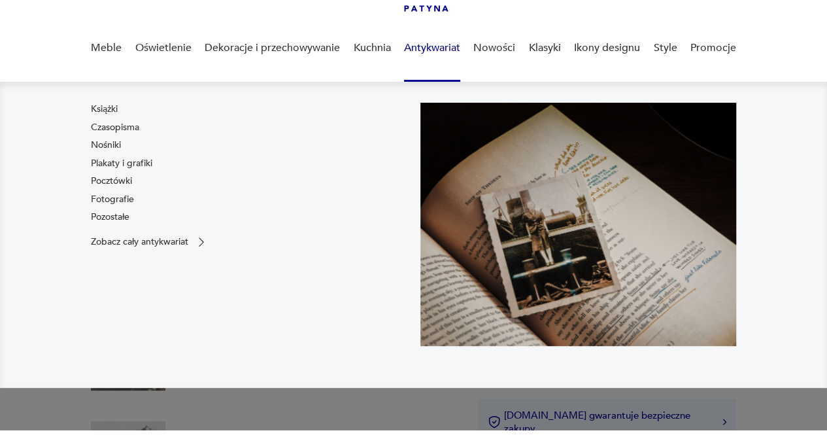
scroll to position [95, 0]
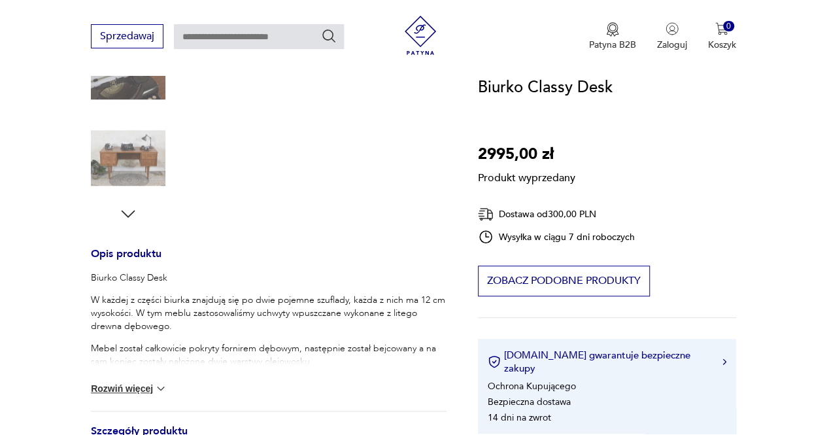
scroll to position [0, 0]
click at [137, 395] on div "Biurko Classy Desk W każdej z części biurka znajdują się po dwie pojemne szufla…" at bounding box center [268, 340] width 355 height 139
click at [148, 386] on button "Rozwiń więcej" at bounding box center [129, 388] width 76 height 13
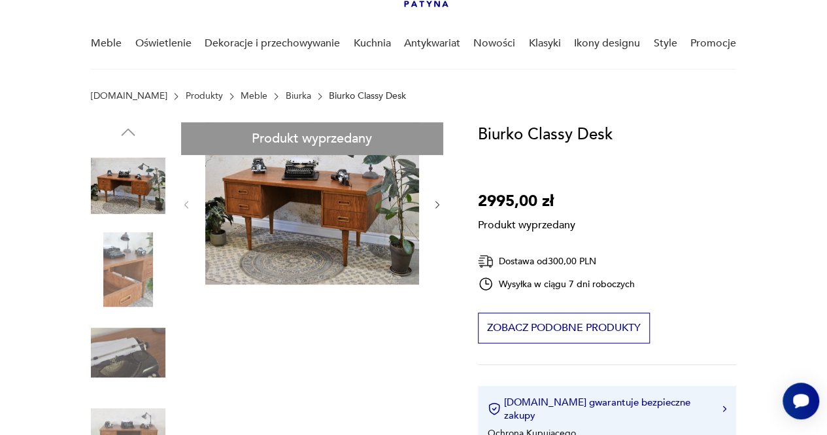
scroll to position [95, 0]
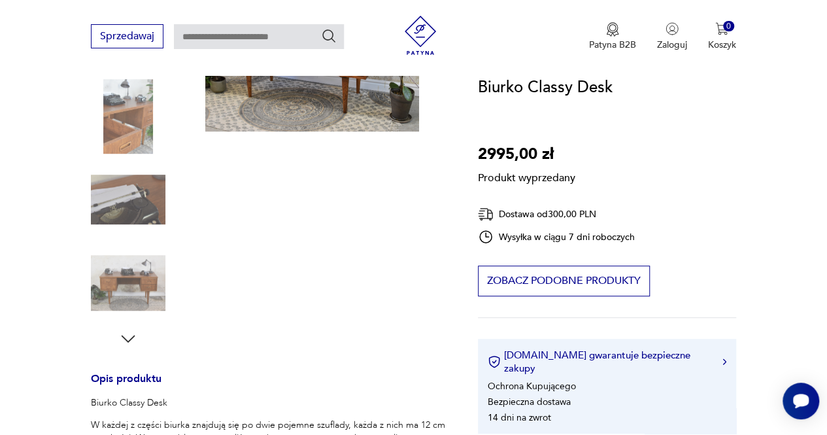
scroll to position [248, 0]
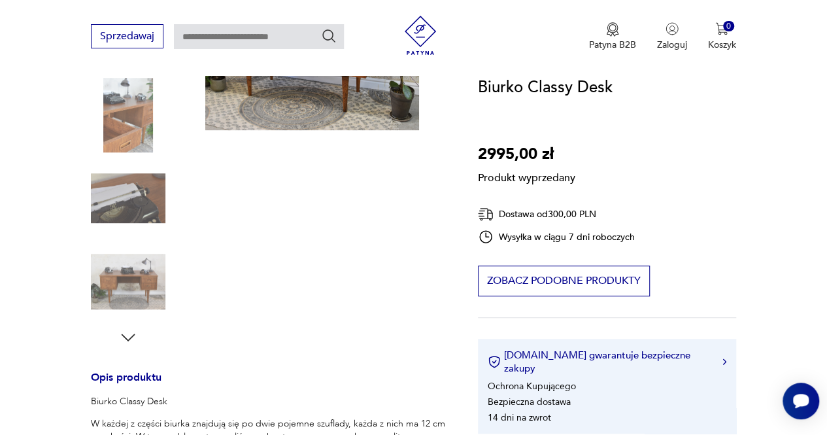
click at [139, 306] on div "Produkt wyprzedany Opis produktu Biurko Classy Desk W każdej z części biurka zn…" at bounding box center [268, 398] width 355 height 861
